Goal: Communication & Community: Answer question/provide support

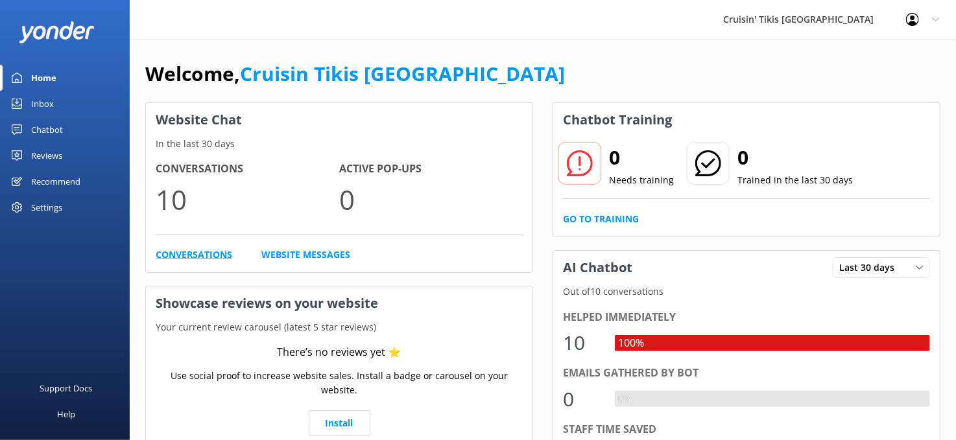
click at [206, 252] on link "Conversations" at bounding box center [194, 255] width 77 height 14
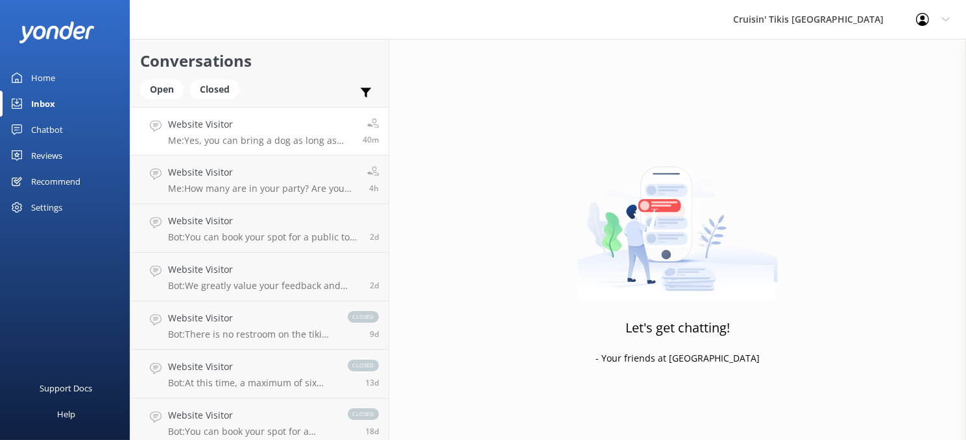
click at [226, 134] on div "Website Visitor Me: Yes, you can bring a dog as long as everyone is OK with it." at bounding box center [260, 131] width 185 height 28
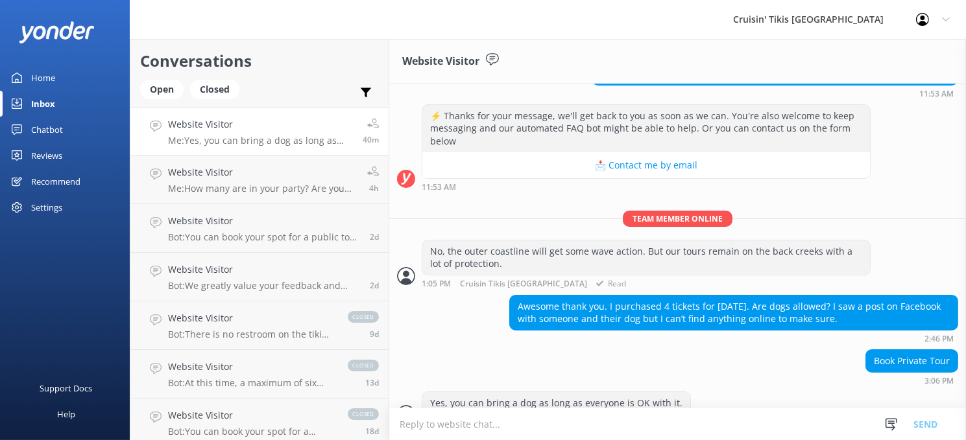
scroll to position [174, 0]
